Goal: Contribute content

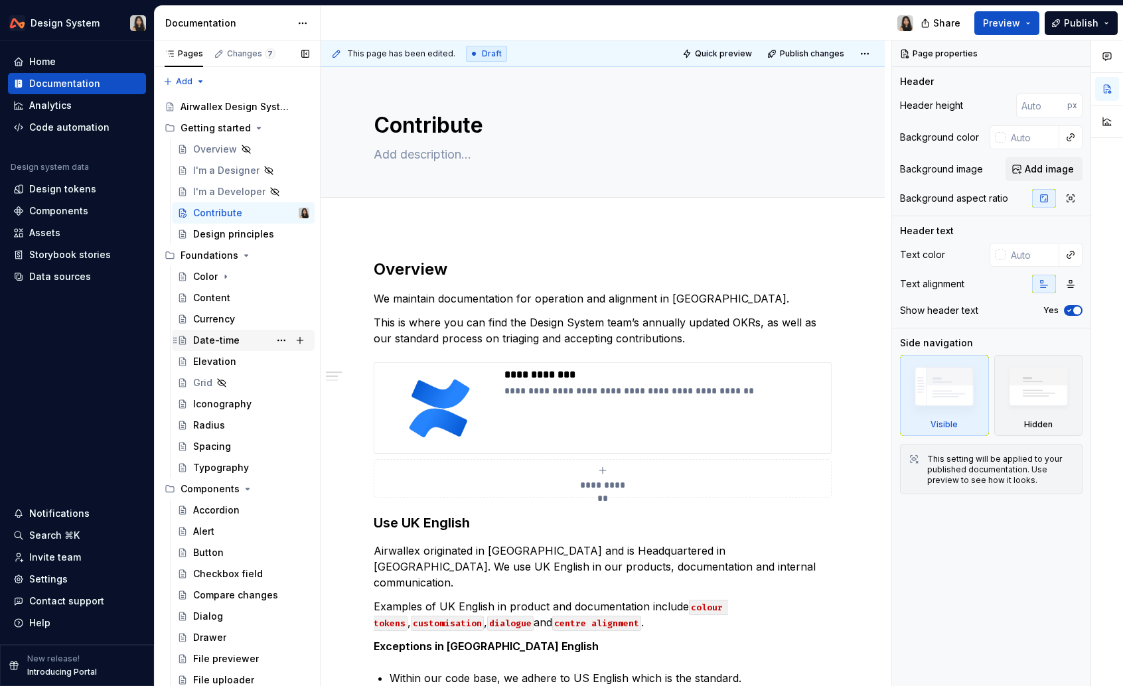
click at [256, 342] on div "Date-time" at bounding box center [251, 340] width 116 height 19
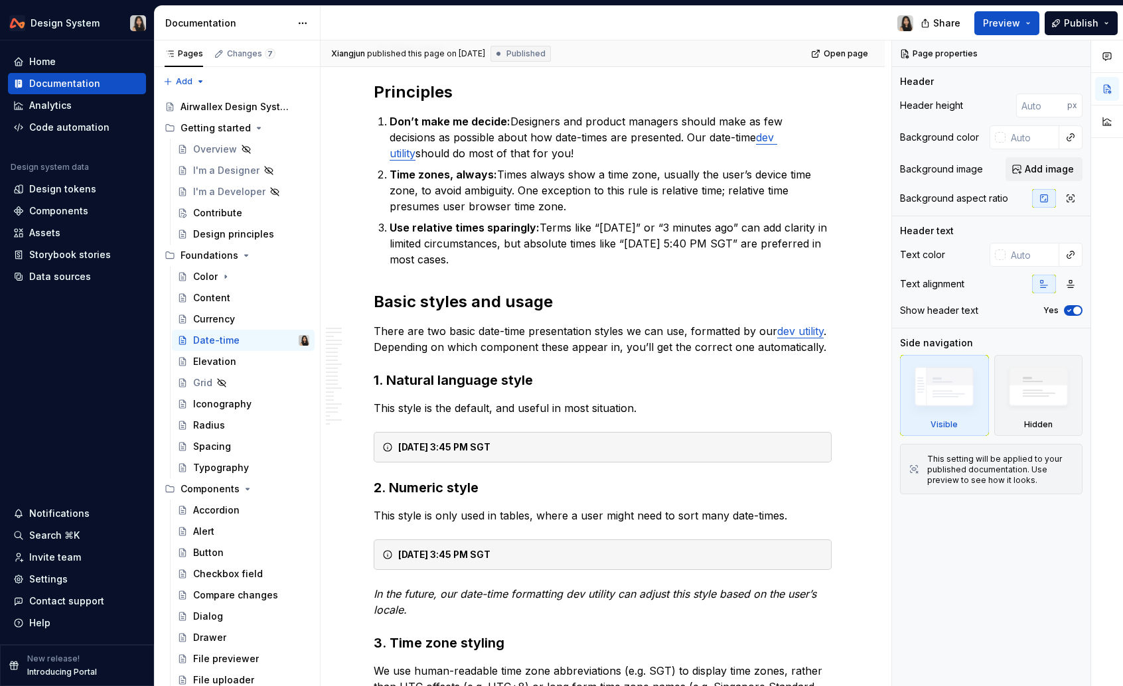
scroll to position [907, 0]
type textarea "*"
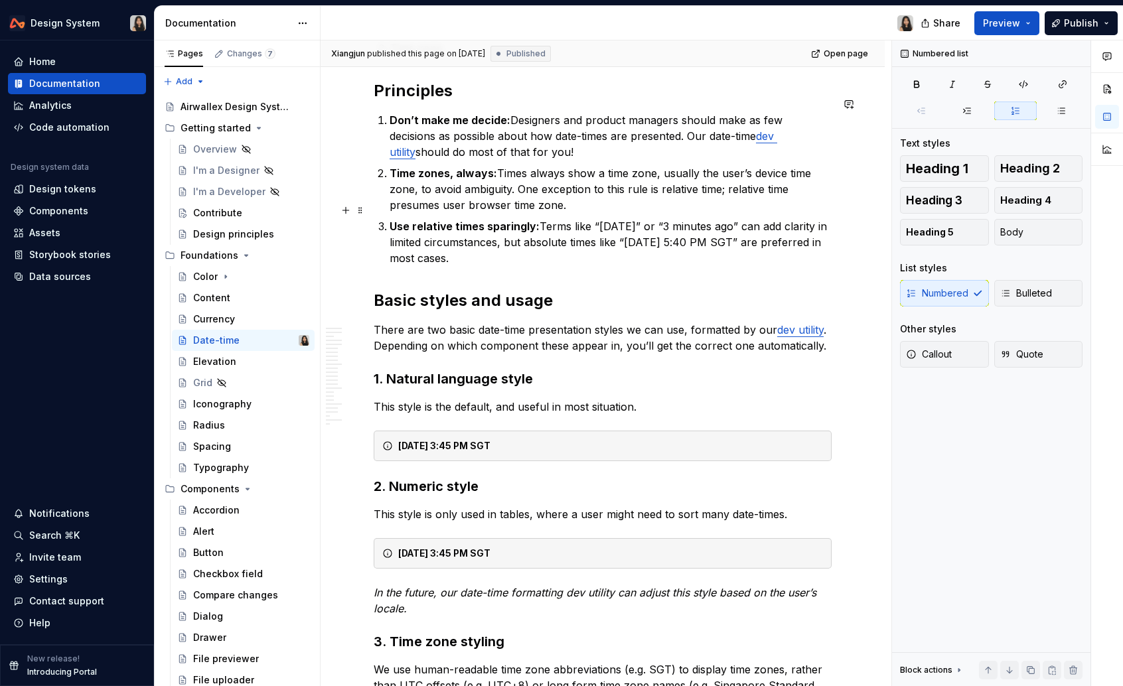
click at [673, 226] on p "Use relative times sparingly: Terms like “[DATE]” or “3 minutes ago” can add cl…" at bounding box center [610, 242] width 442 height 48
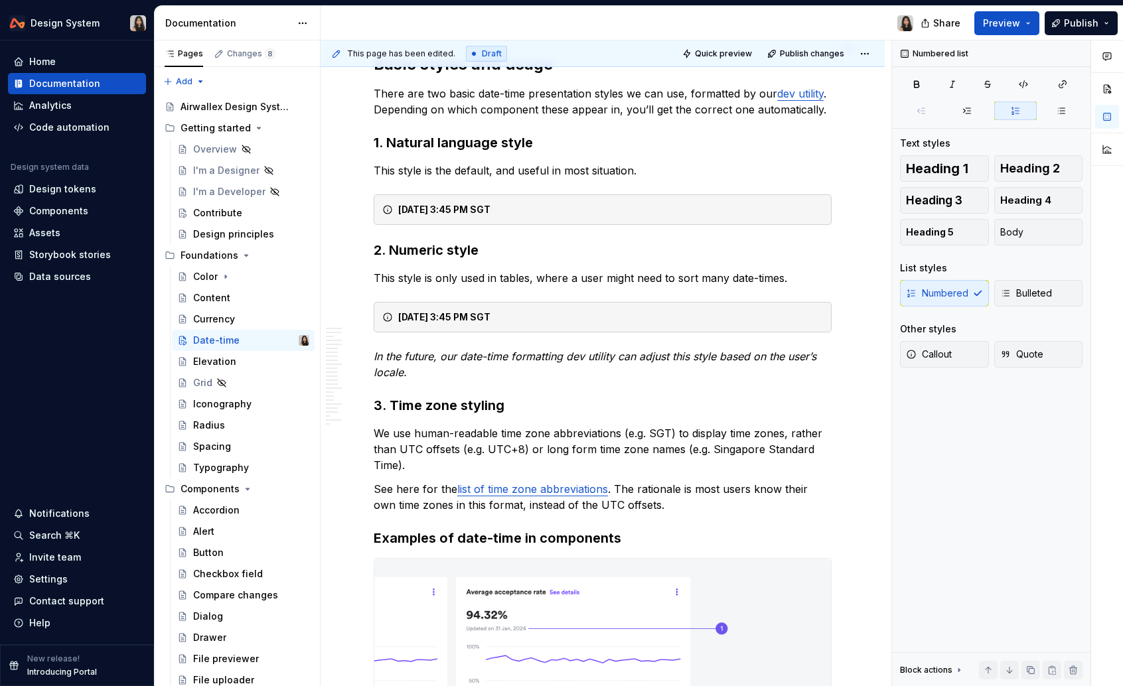
scroll to position [1164, 0]
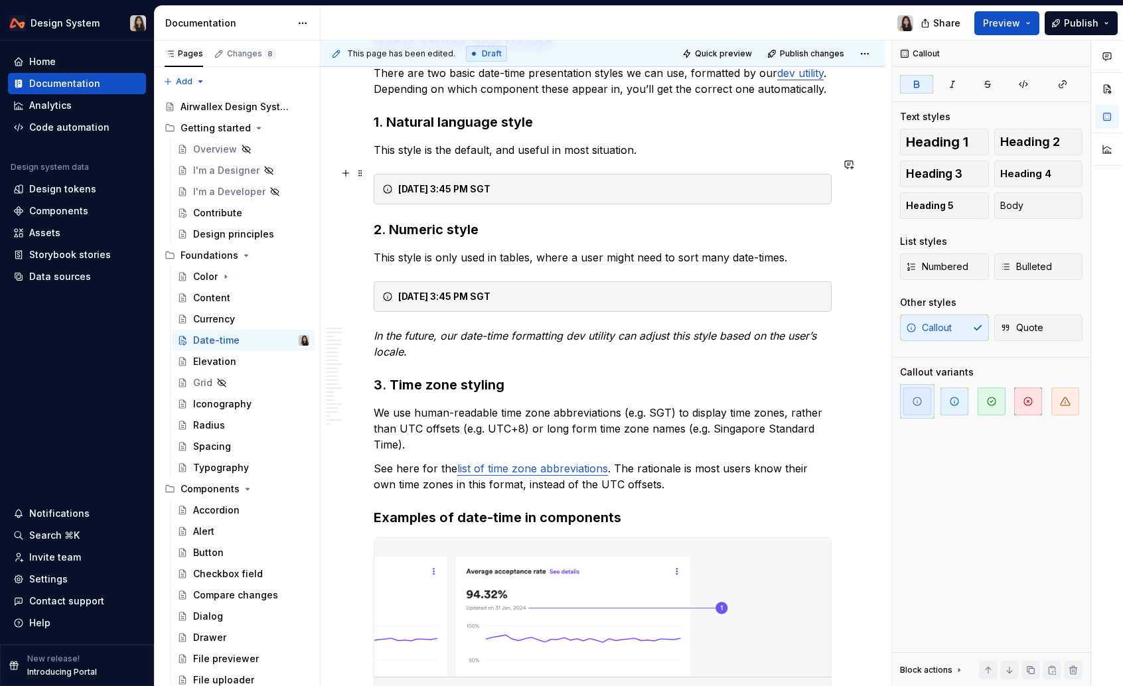
click at [429, 183] on strong "[DATE] 3:45 PM SGT" at bounding box center [444, 188] width 92 height 11
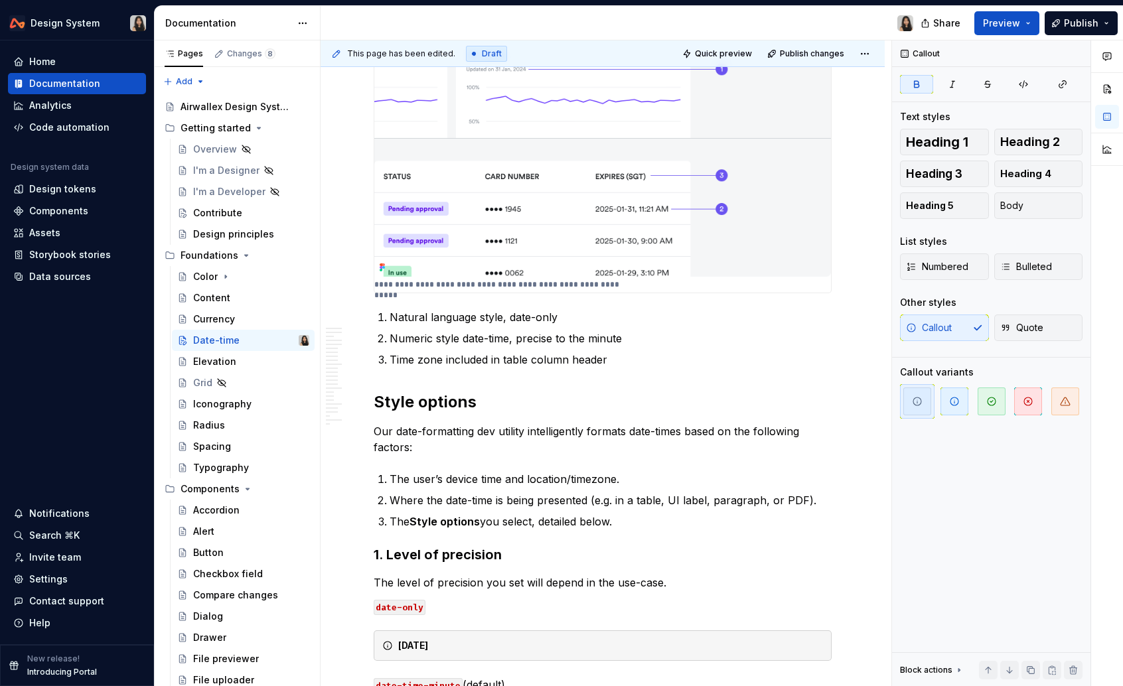
scroll to position [1706, 0]
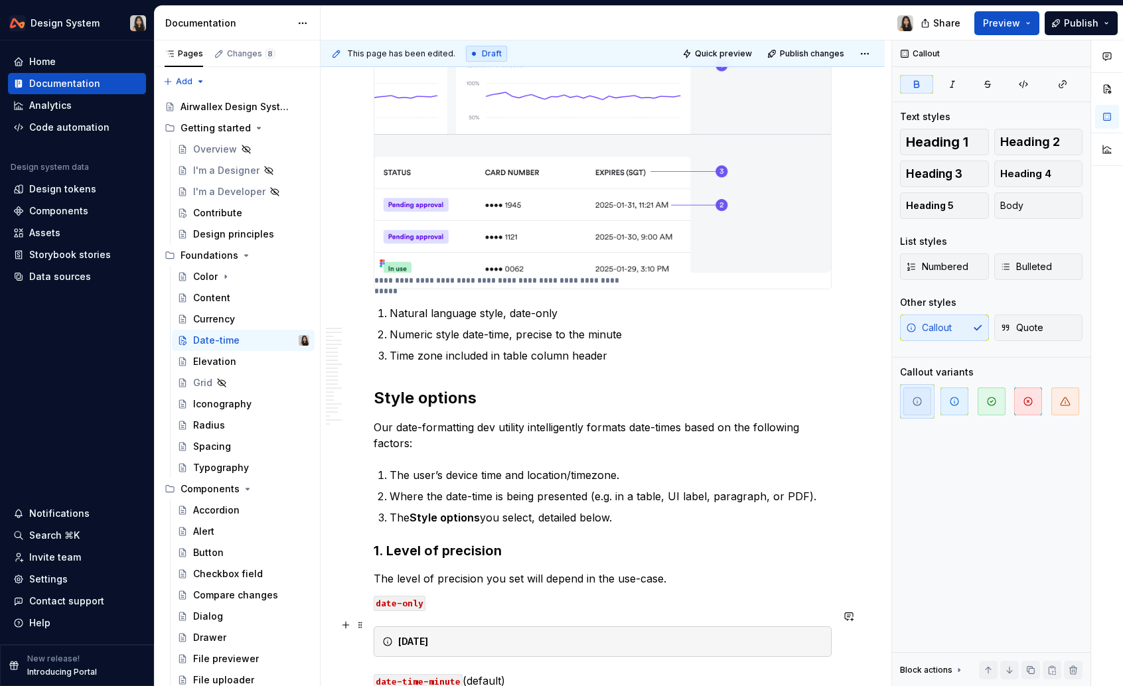
click at [428, 636] on strong "[DATE]" at bounding box center [413, 641] width 30 height 11
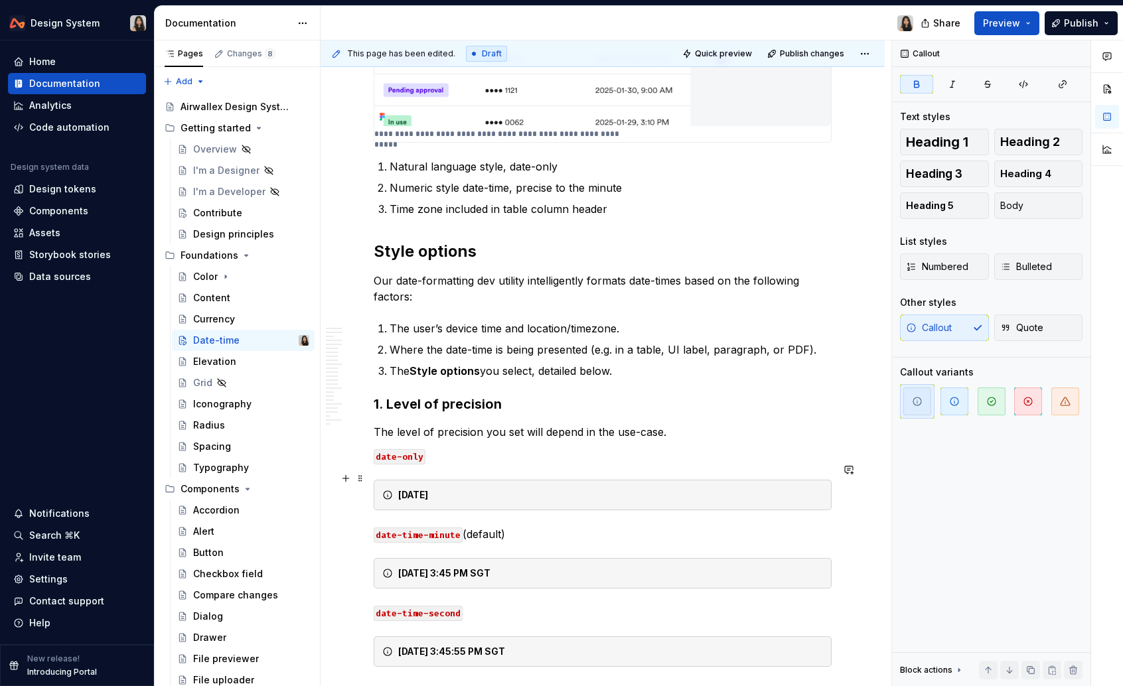
scroll to position [1882, 0]
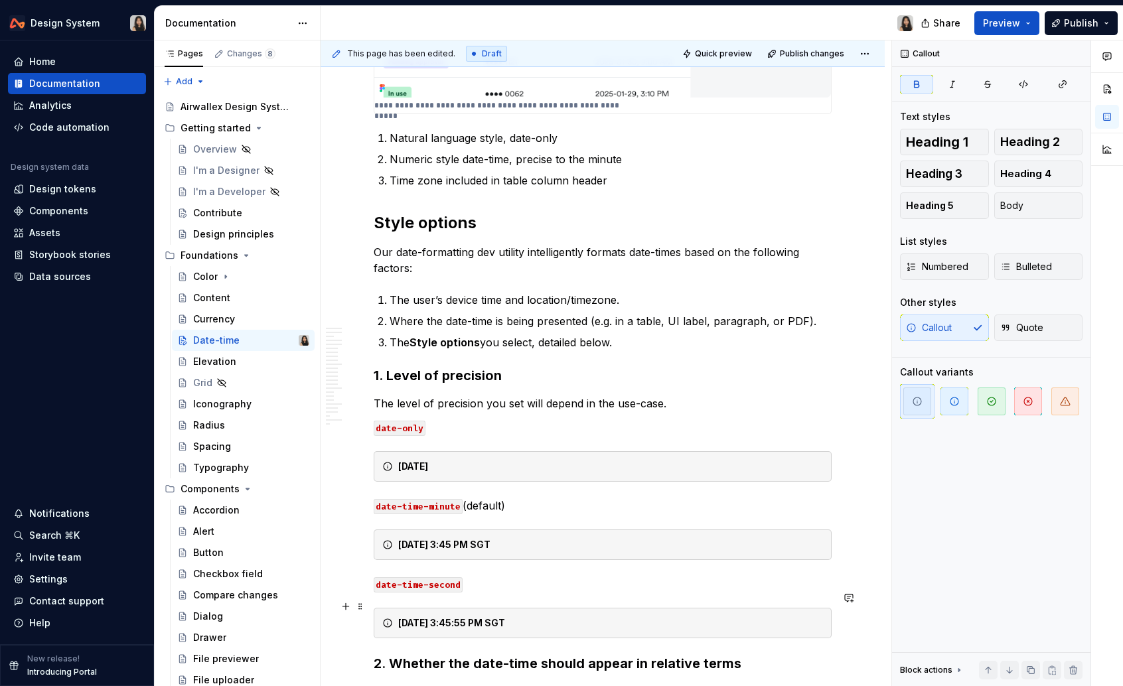
click at [429, 617] on strong "[DATE] 3:45:55 PM SGT" at bounding box center [451, 622] width 107 height 11
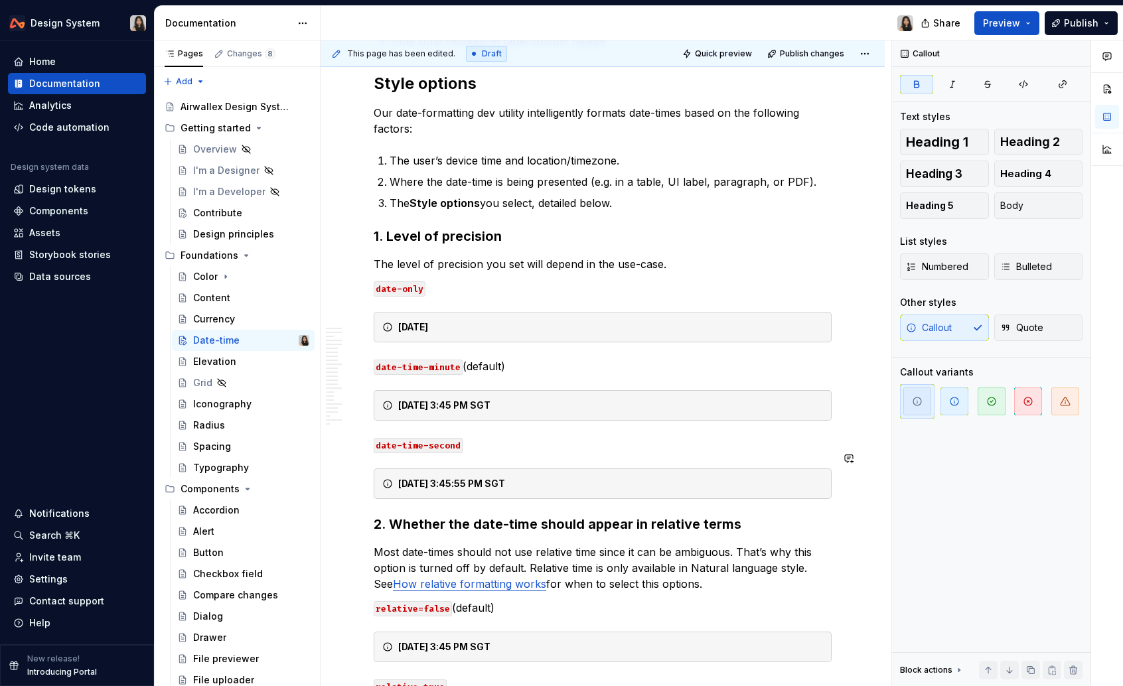
scroll to position [2026, 0]
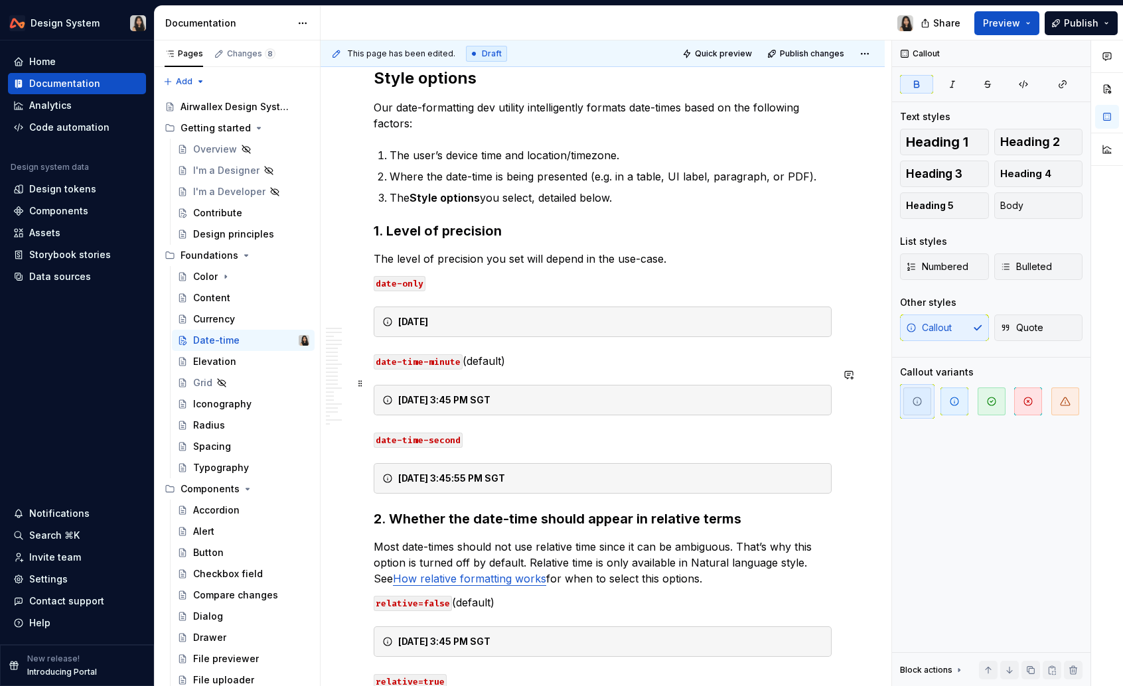
click at [429, 394] on strong "[DATE] 3:45 PM SGT" at bounding box center [444, 399] width 92 height 11
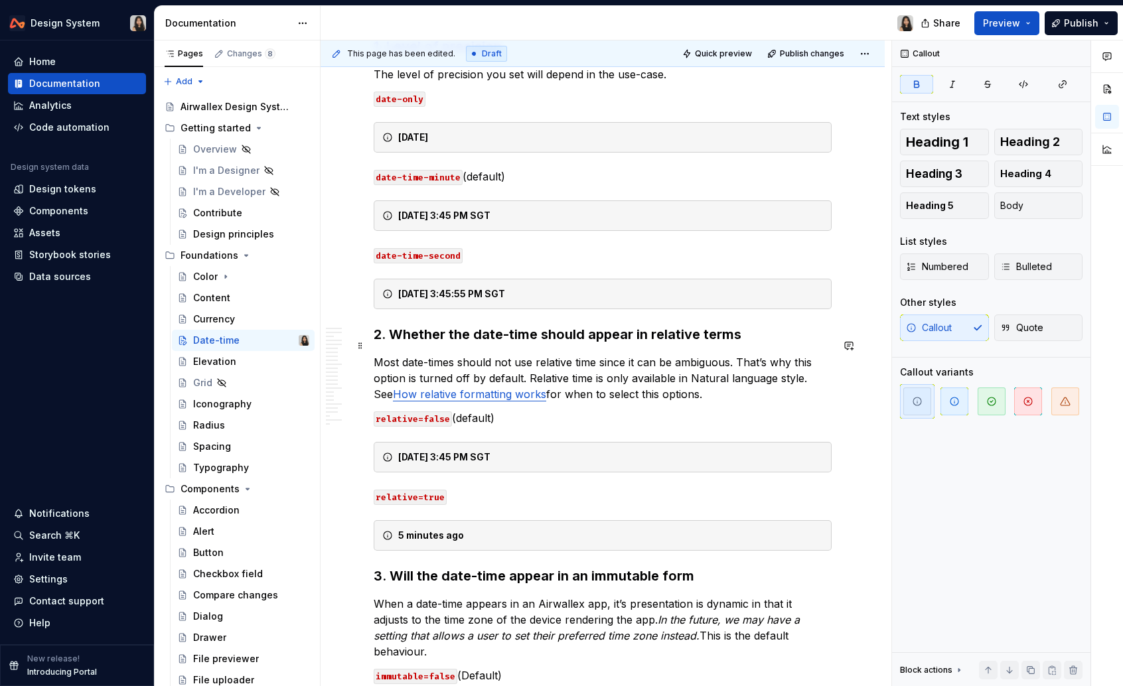
scroll to position [2213, 0]
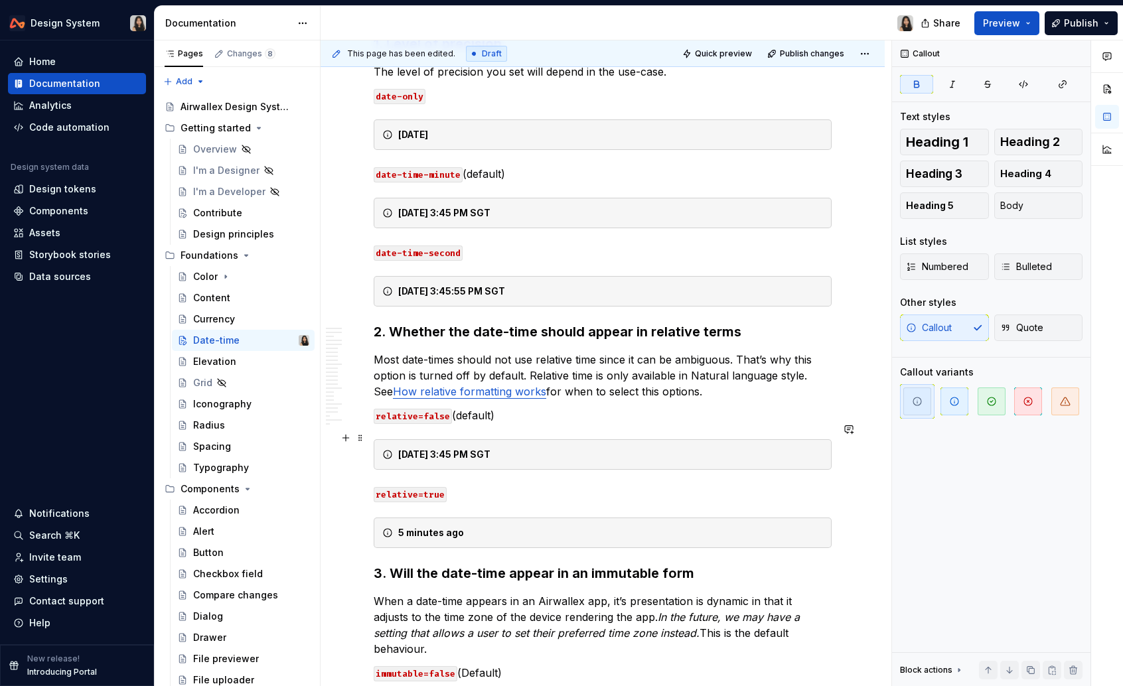
click at [429, 448] on strong "[DATE] 3:45 PM SGT" at bounding box center [444, 453] width 92 height 11
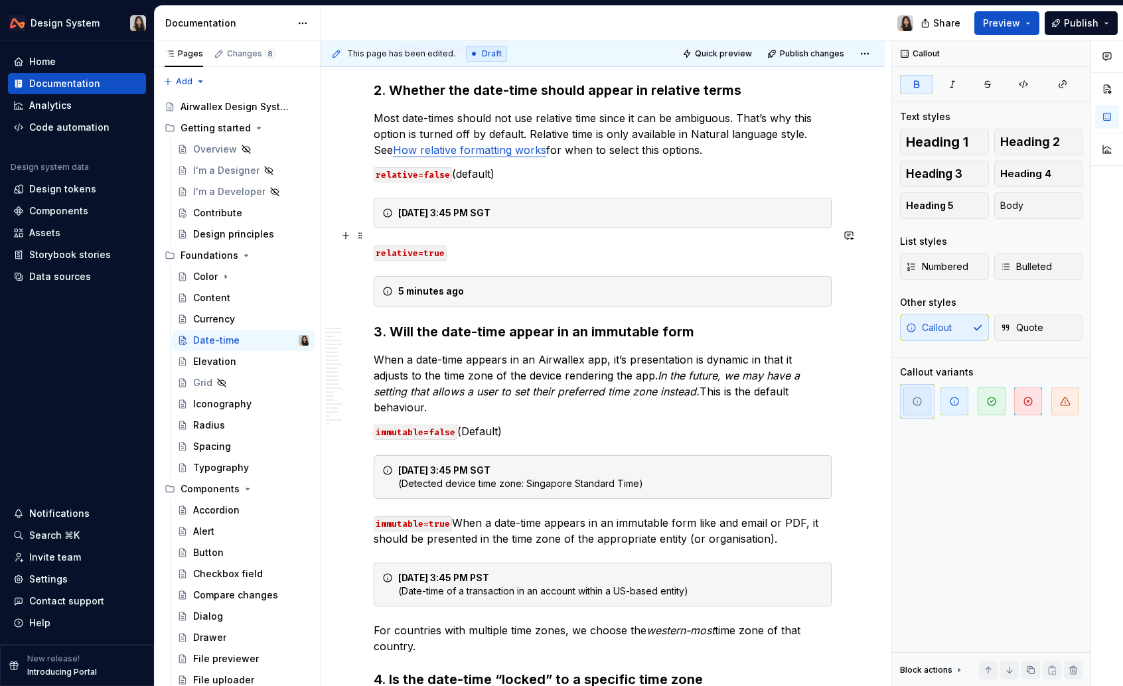
scroll to position [2455, 0]
click at [428, 464] on strong "[DATE] 3:45 PM SGT" at bounding box center [444, 469] width 92 height 11
click at [428, 571] on strong "[DATE] 3:45 PM PST" at bounding box center [443, 576] width 91 height 11
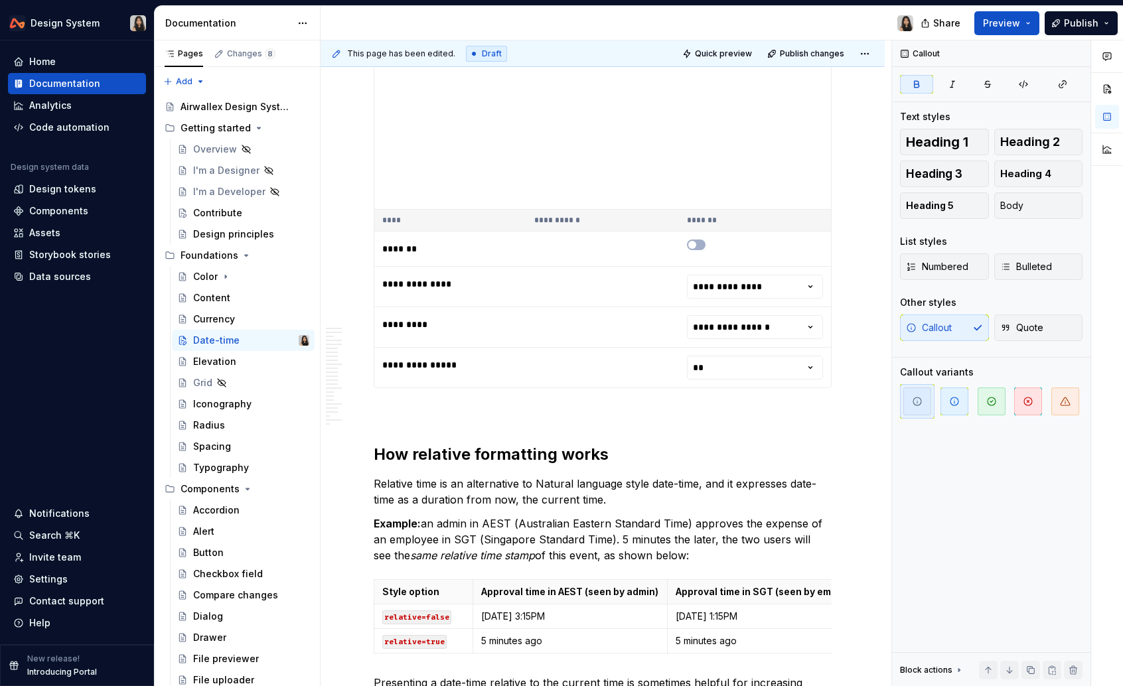
scroll to position [3564, 0]
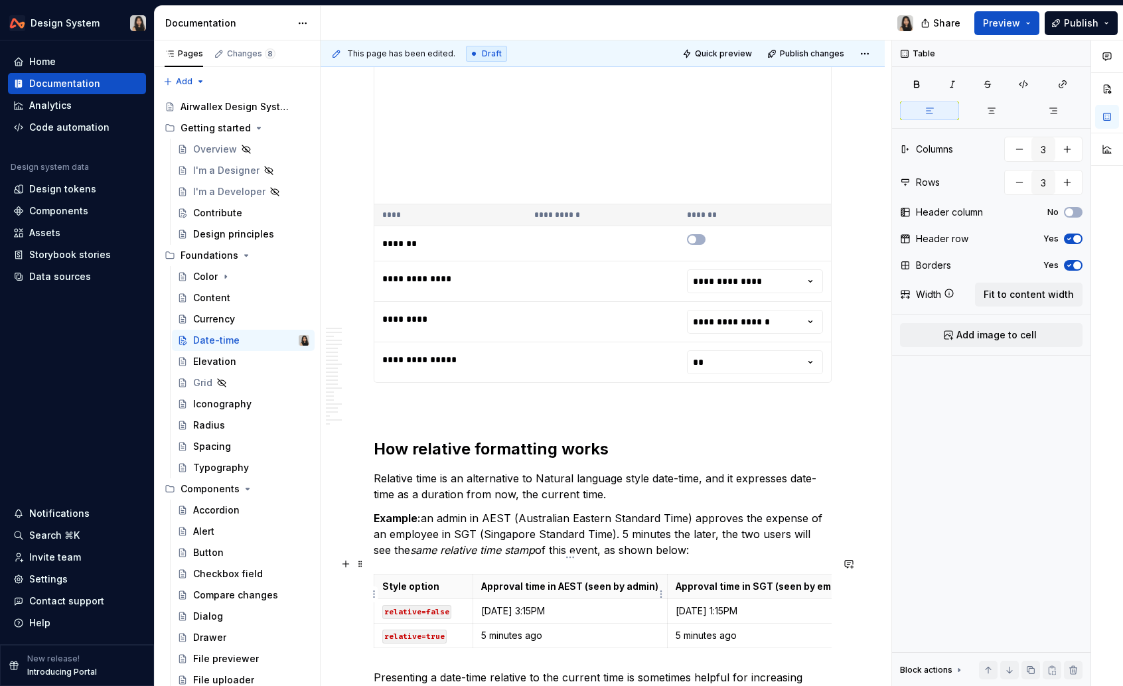
click at [511, 604] on p "[DATE] 3:15PM" at bounding box center [570, 610] width 178 height 13
click at [707, 604] on p "[DATE] 1:15PM" at bounding box center [773, 610] width 197 height 13
type textarea "*"
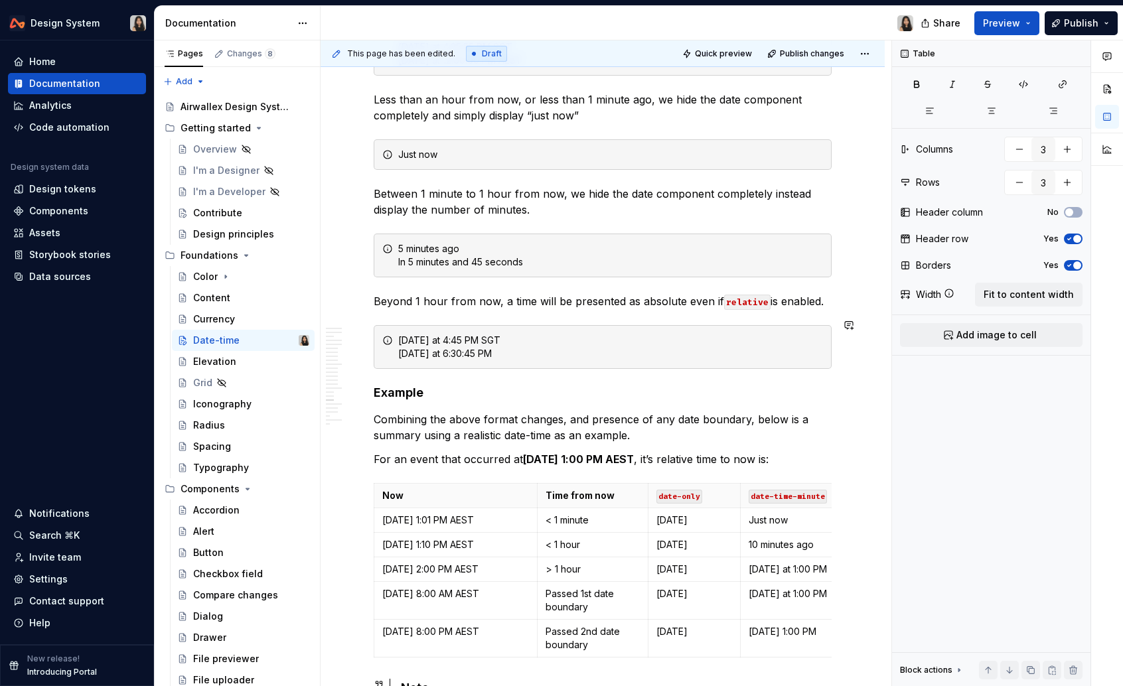
scroll to position [4666, 0]
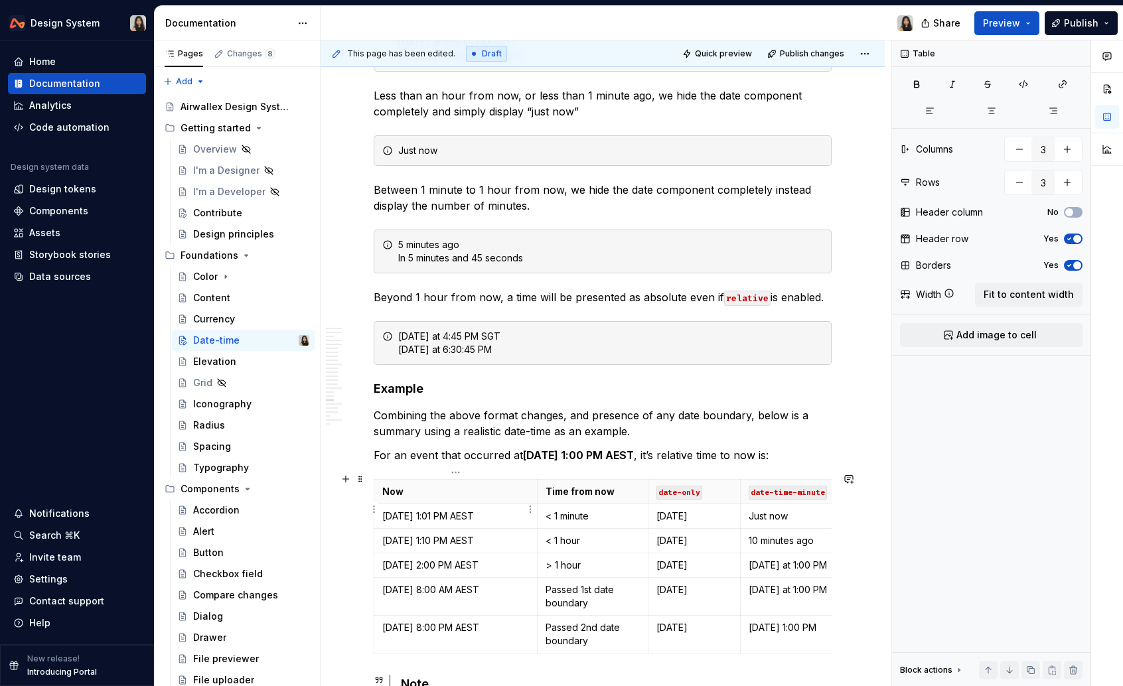
type input "4"
type input "6"
click at [417, 512] on p "[DATE] 1:01 PM AEST" at bounding box center [455, 516] width 147 height 13
click at [416, 534] on p "[DATE] 1:10 PM AEST" at bounding box center [455, 540] width 147 height 13
click at [416, 559] on p "[DATE] 2:00 PM AEST" at bounding box center [455, 565] width 147 height 13
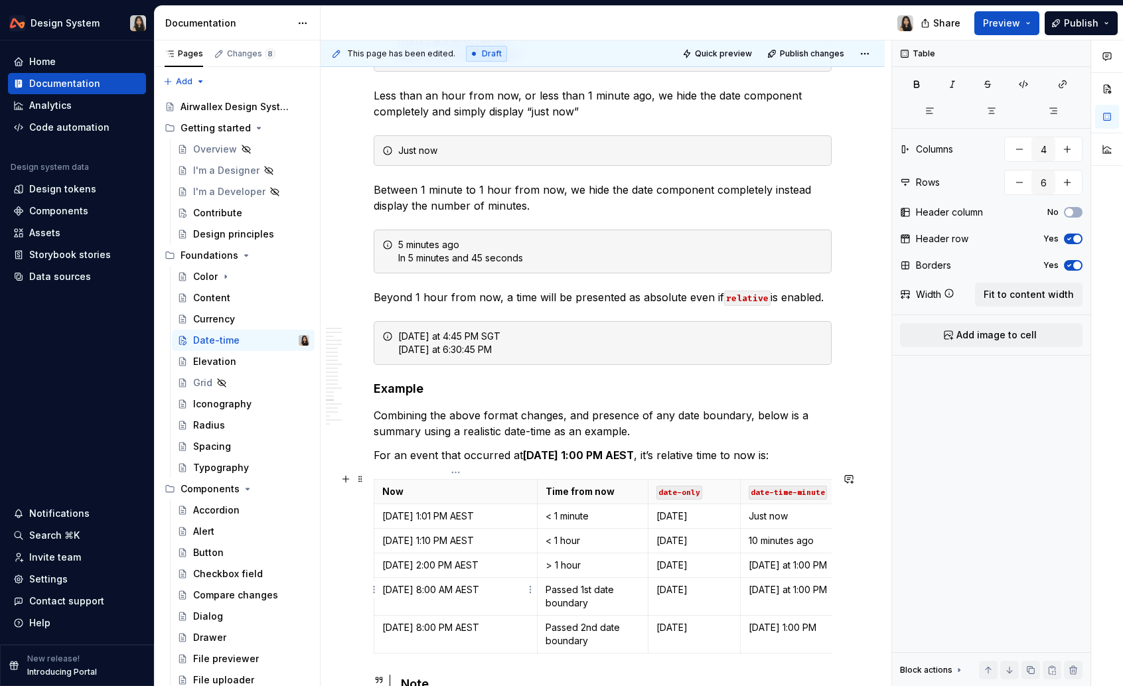
click at [417, 588] on p "[DATE] 8:00 AM AEST" at bounding box center [455, 589] width 147 height 13
click at [414, 624] on p "[DATE] 8:00 PM AEST" at bounding box center [455, 627] width 147 height 13
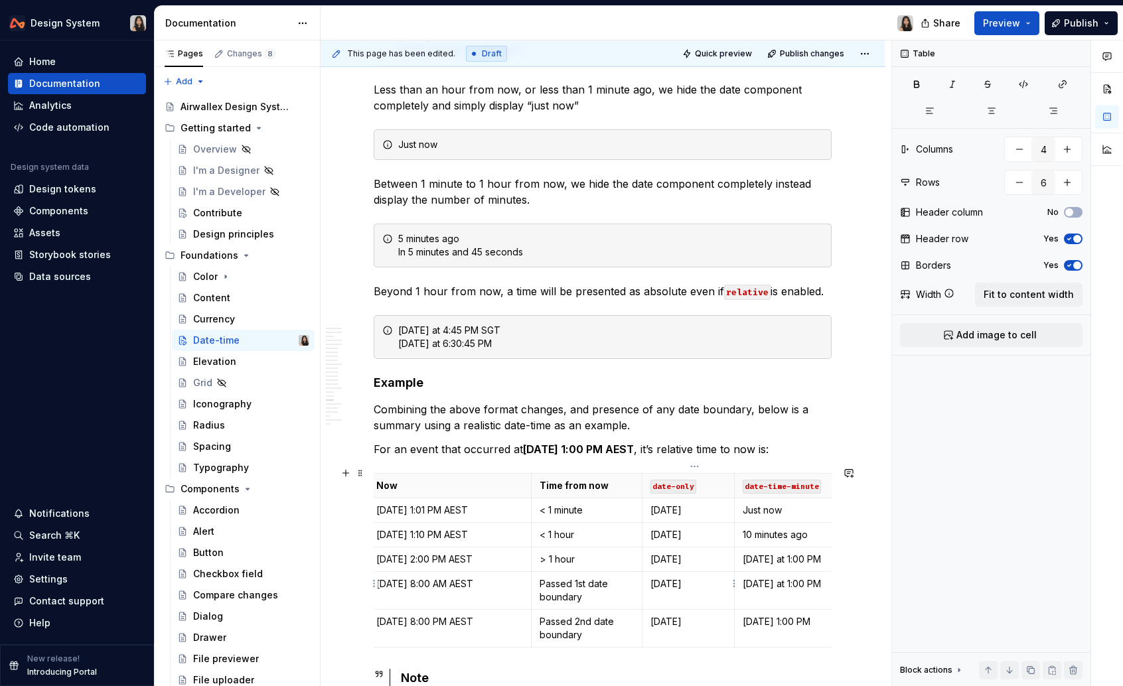
scroll to position [0, 7]
click at [684, 615] on p "[DATE]" at bounding box center [688, 621] width 76 height 13
click at [779, 616] on p "[DATE] 1:00 PM" at bounding box center [816, 621] width 149 height 13
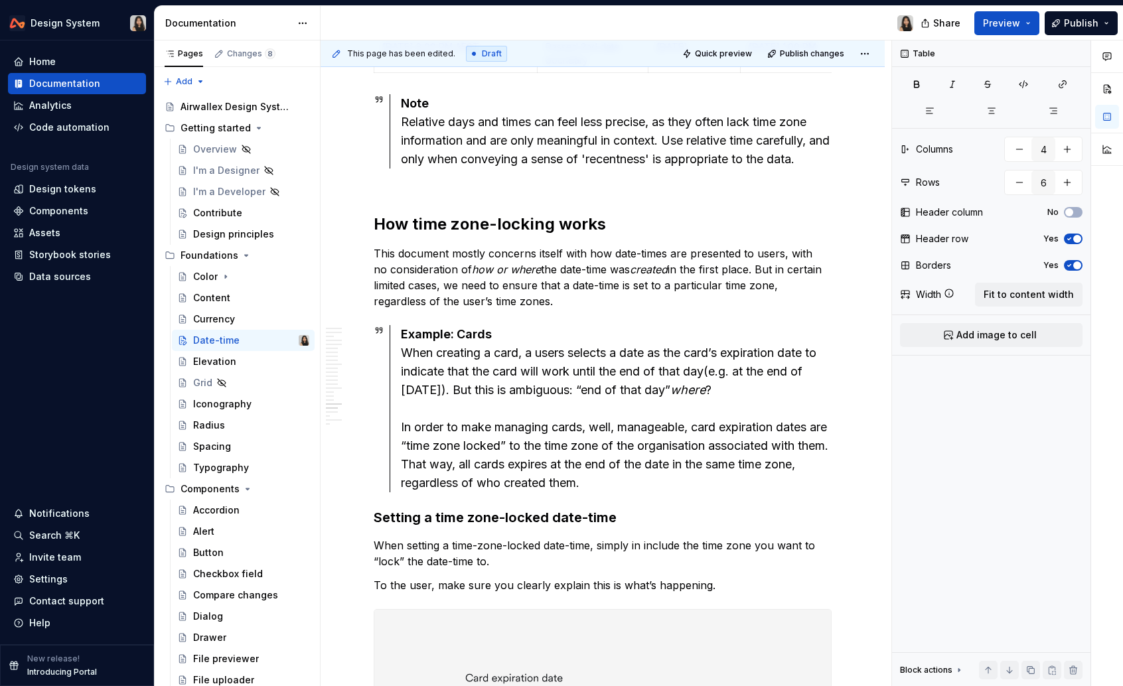
scroll to position [5249, 0]
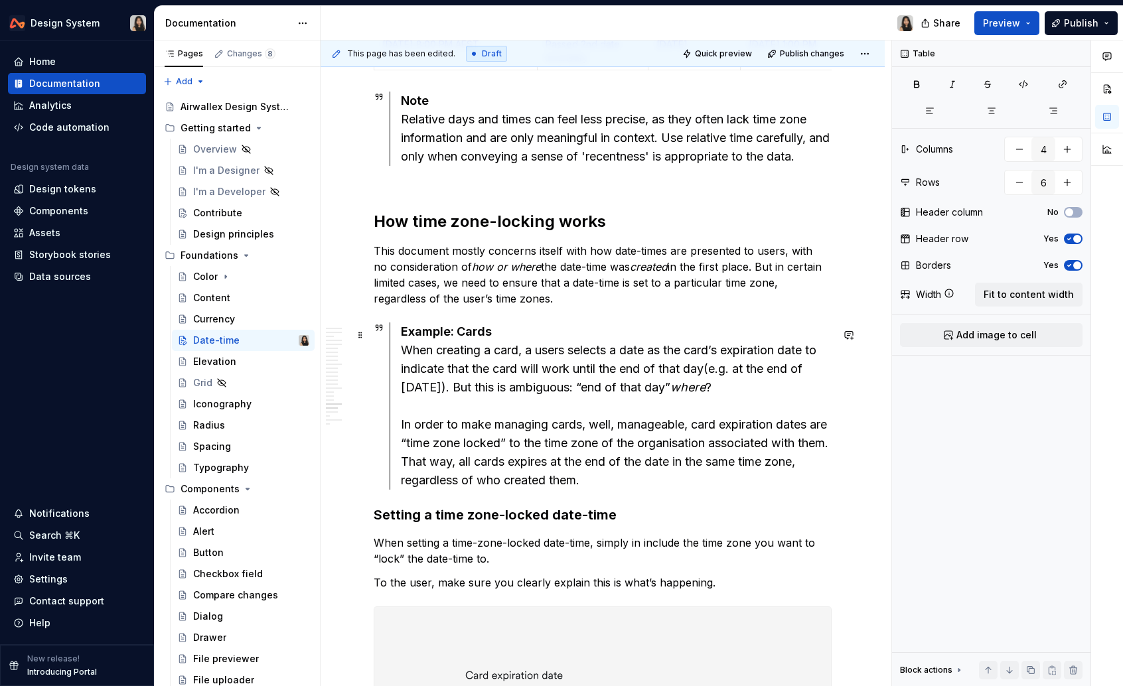
click at [403, 390] on div "Example: Cards When creating a card, a users selects a date as the card’s expir…" at bounding box center [616, 405] width 431 height 167
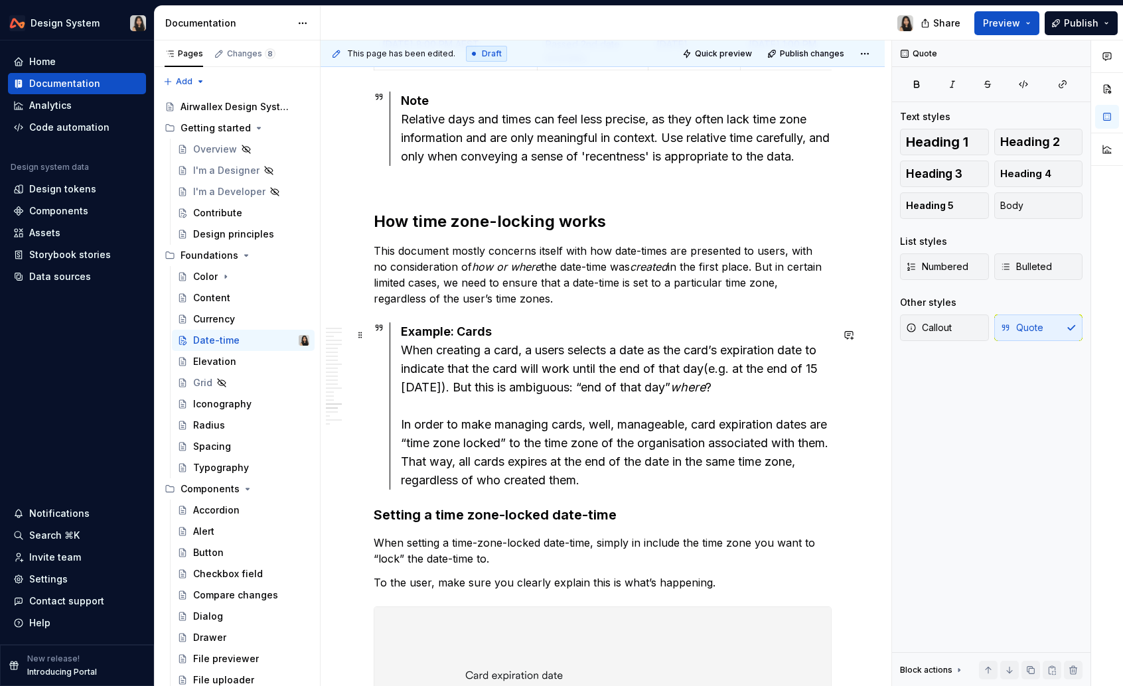
click at [454, 393] on div "Example: Cards When creating a card, a users selects a date as the card’s expir…" at bounding box center [616, 405] width 431 height 167
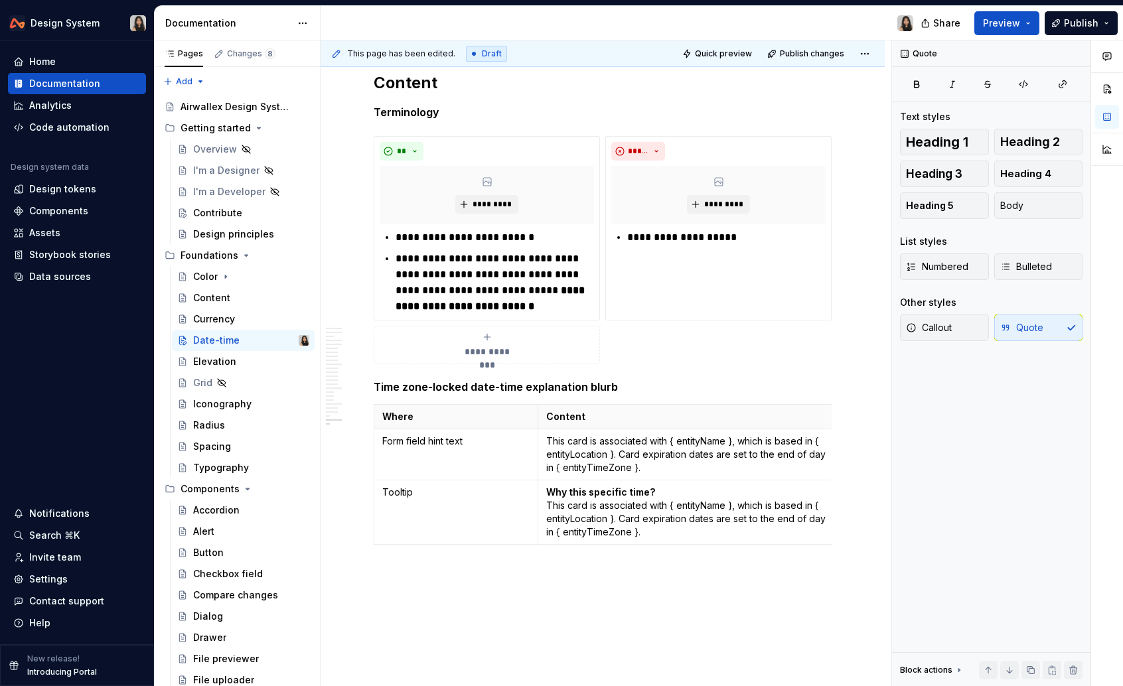
scroll to position [6794, 0]
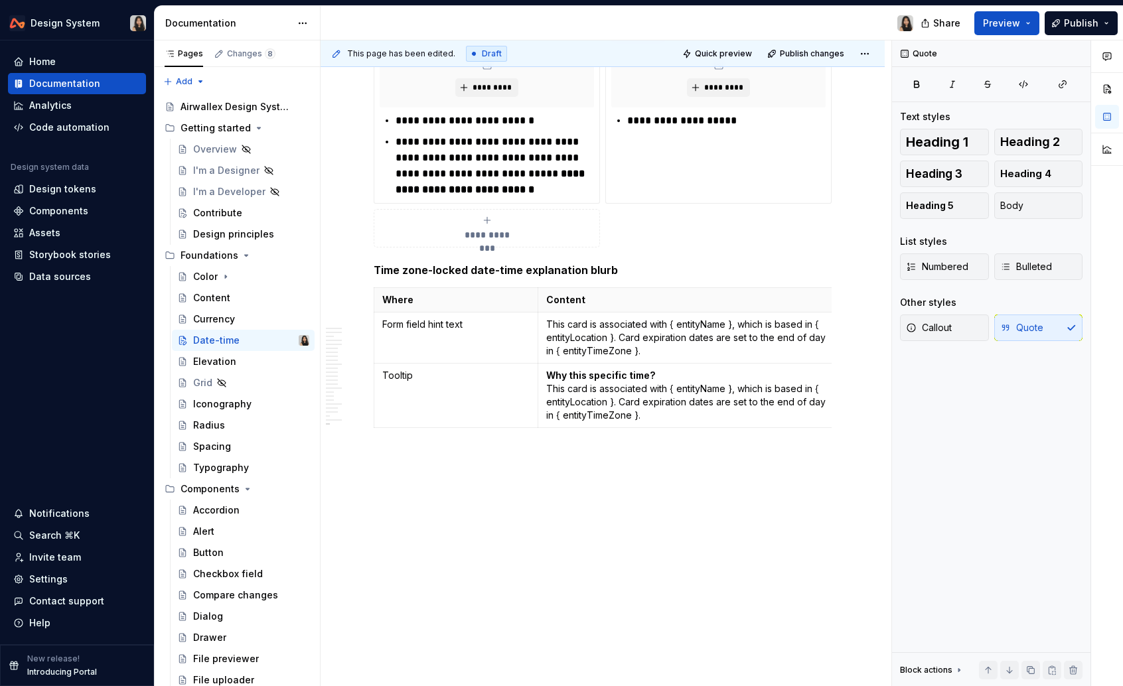
click at [492, 1] on div "Design System Home Documentation Analytics Code automation Design system data D…" at bounding box center [561, 343] width 1123 height 686
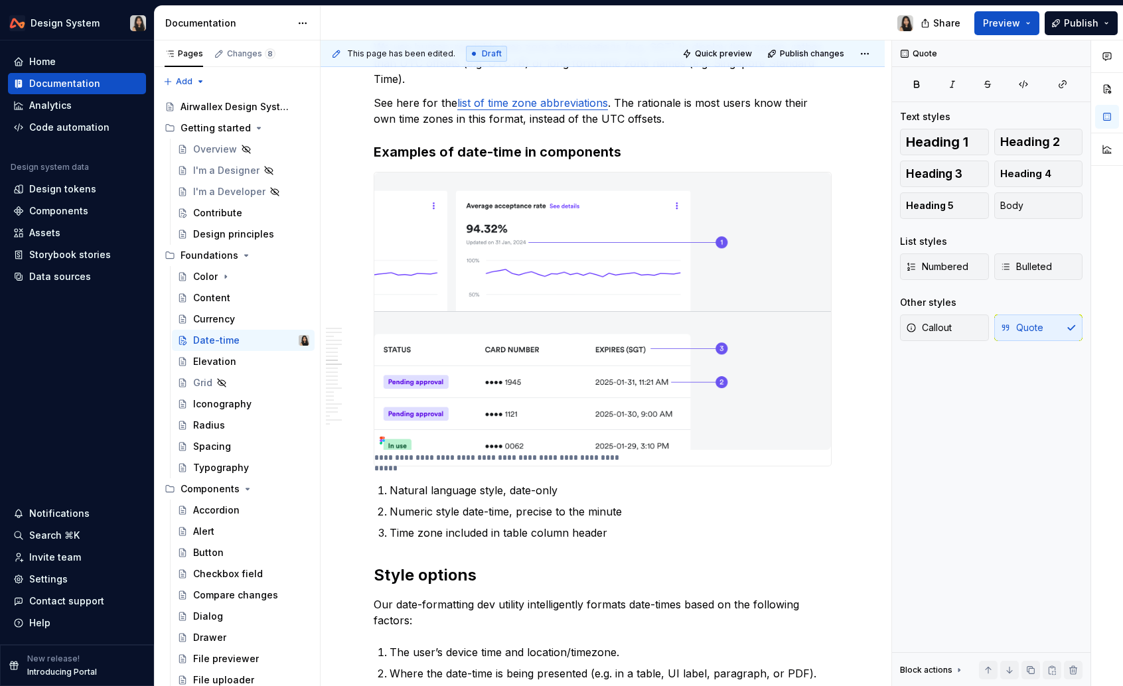
scroll to position [1528, 0]
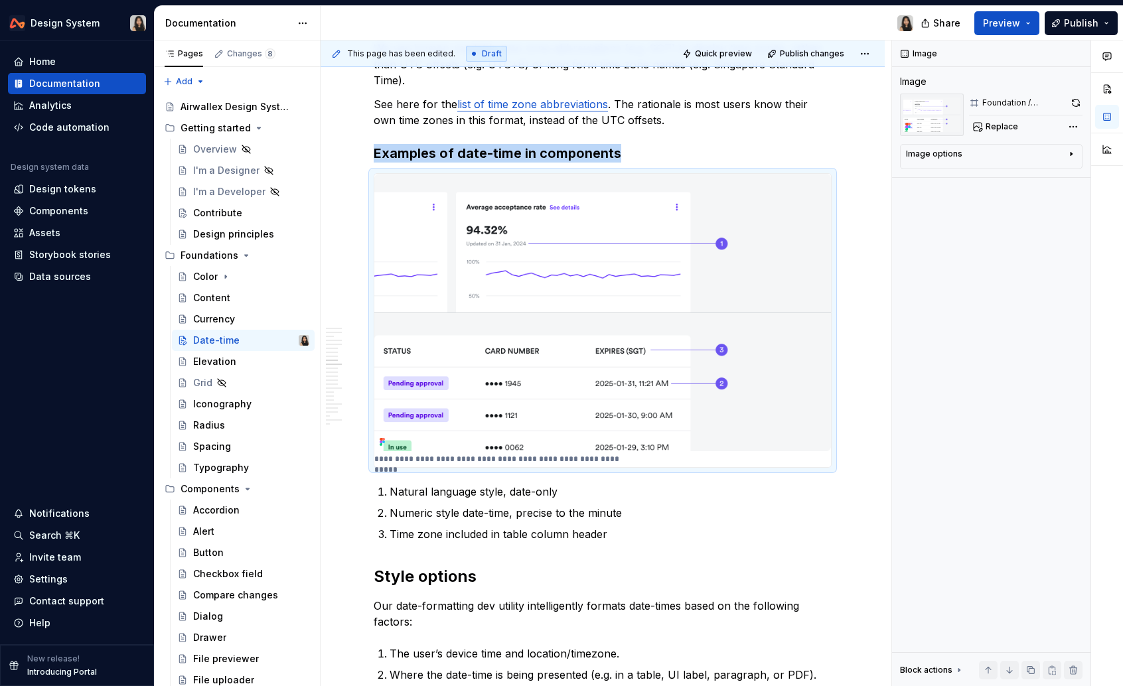
click at [722, 250] on img at bounding box center [602, 312] width 456 height 277
click at [1073, 103] on button "button" at bounding box center [1075, 103] width 13 height 19
click at [1056, 18] on button "Publish" at bounding box center [1080, 23] width 73 height 24
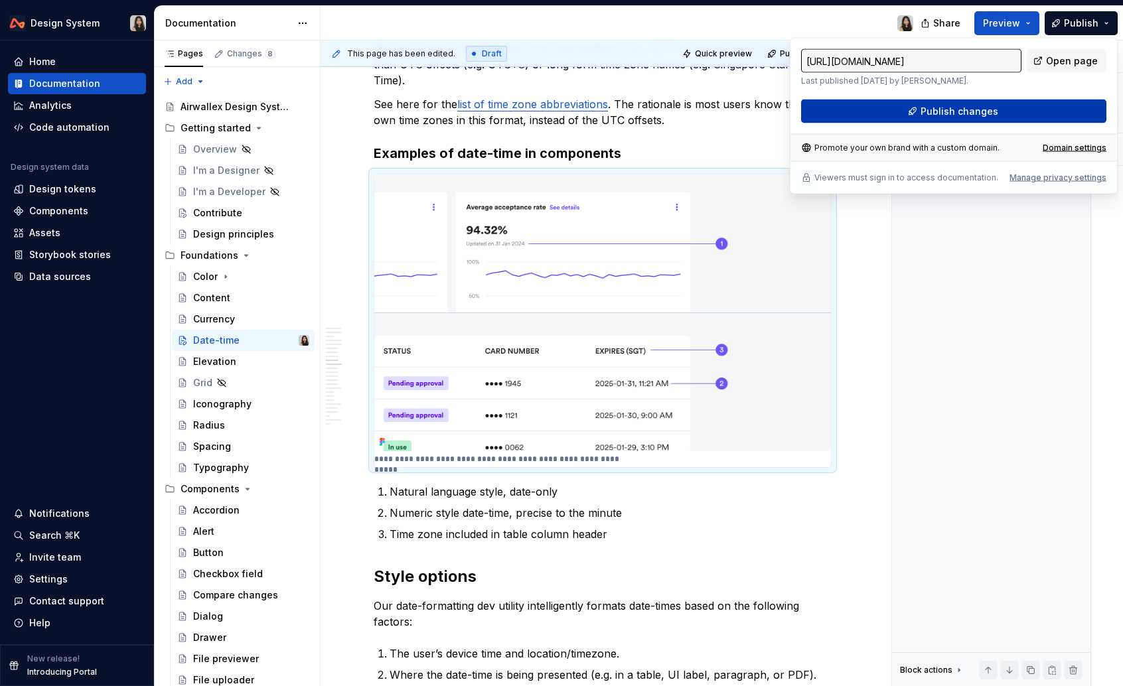
click at [983, 111] on span "Publish changes" at bounding box center [959, 111] width 78 height 13
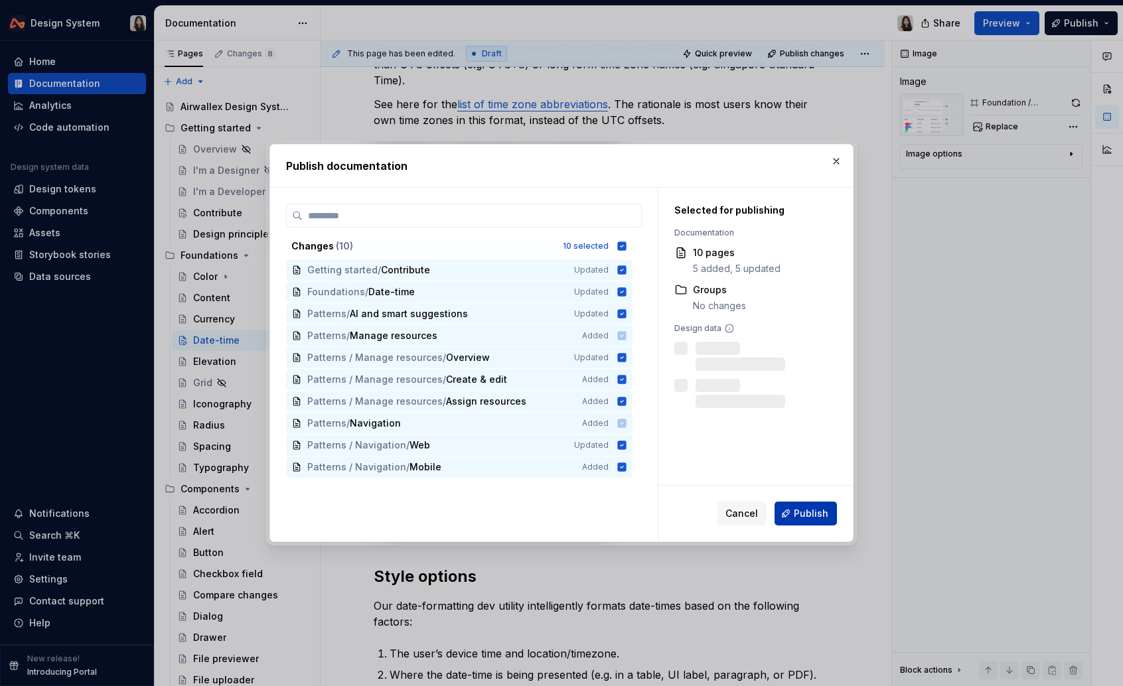
click at [795, 506] on button "Publish" at bounding box center [805, 514] width 62 height 24
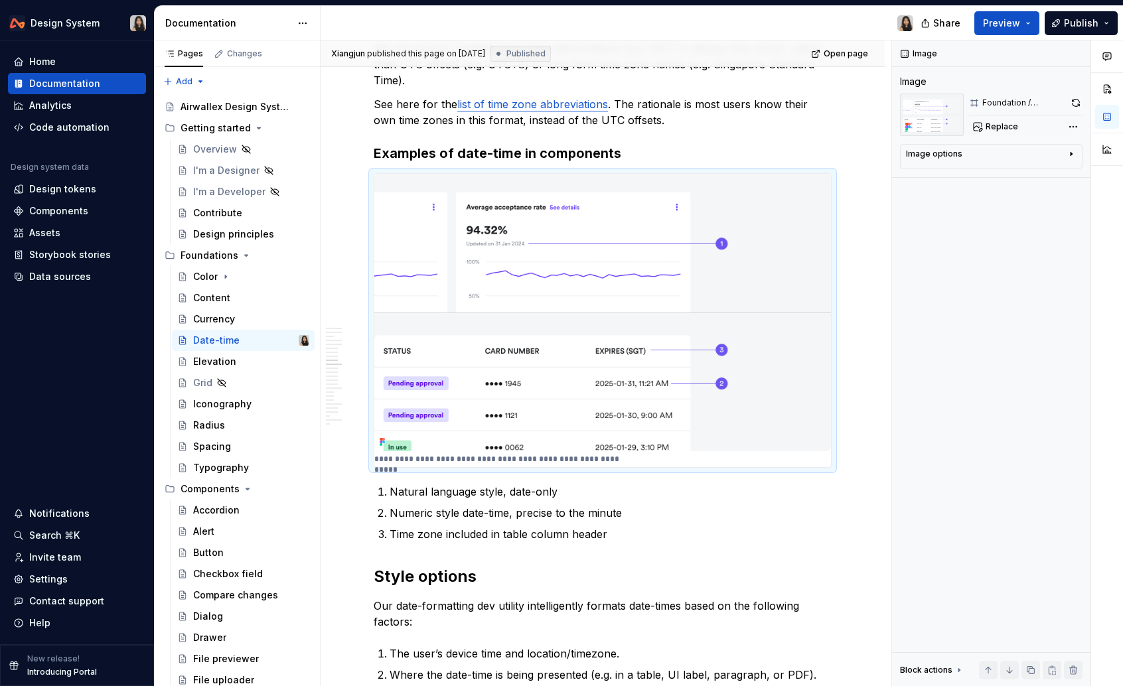
type textarea "*"
